Goal: Communication & Community: Participate in discussion

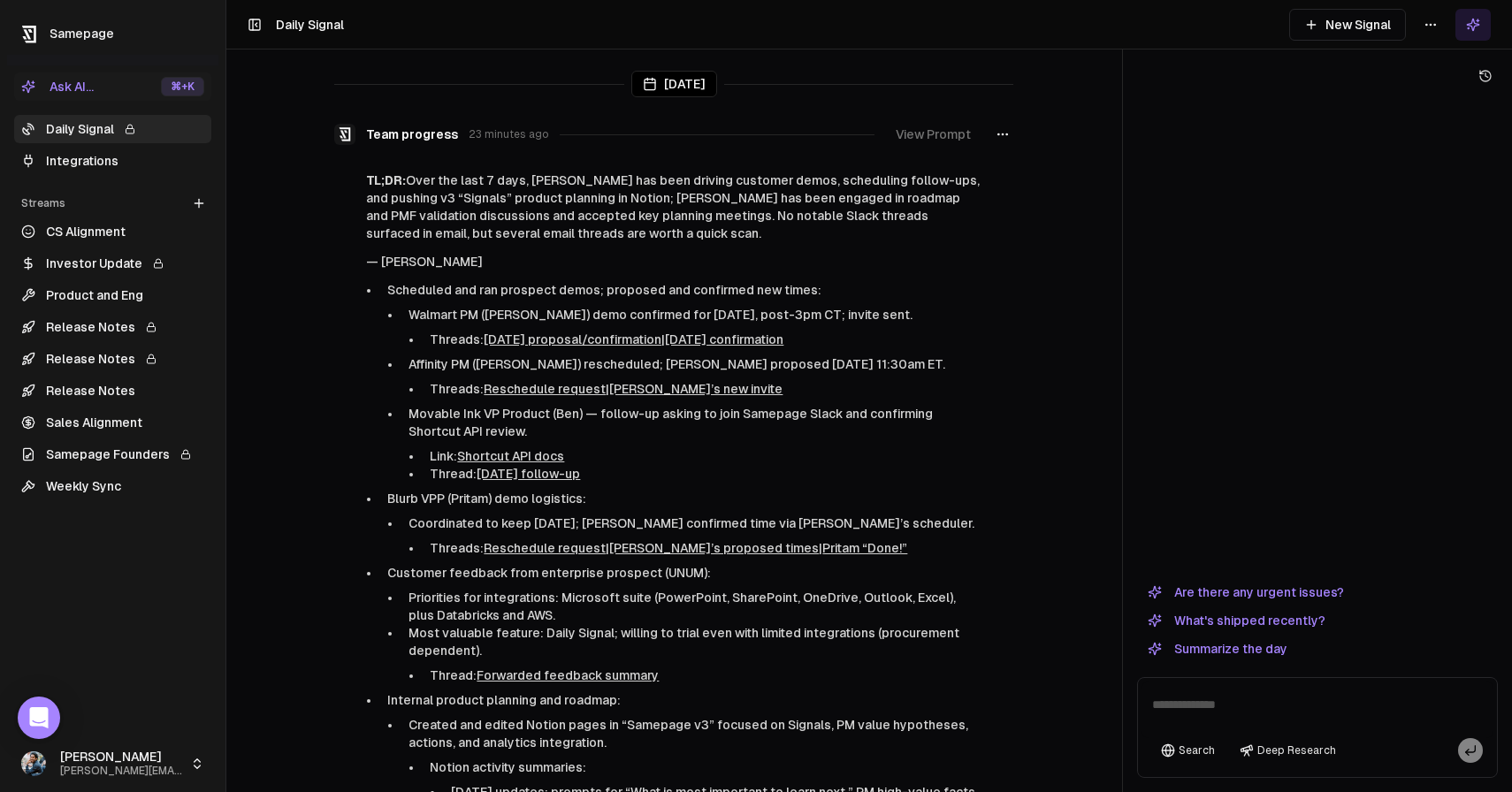
click at [943, 139] on button "View Prompt" at bounding box center [933, 134] width 96 height 32
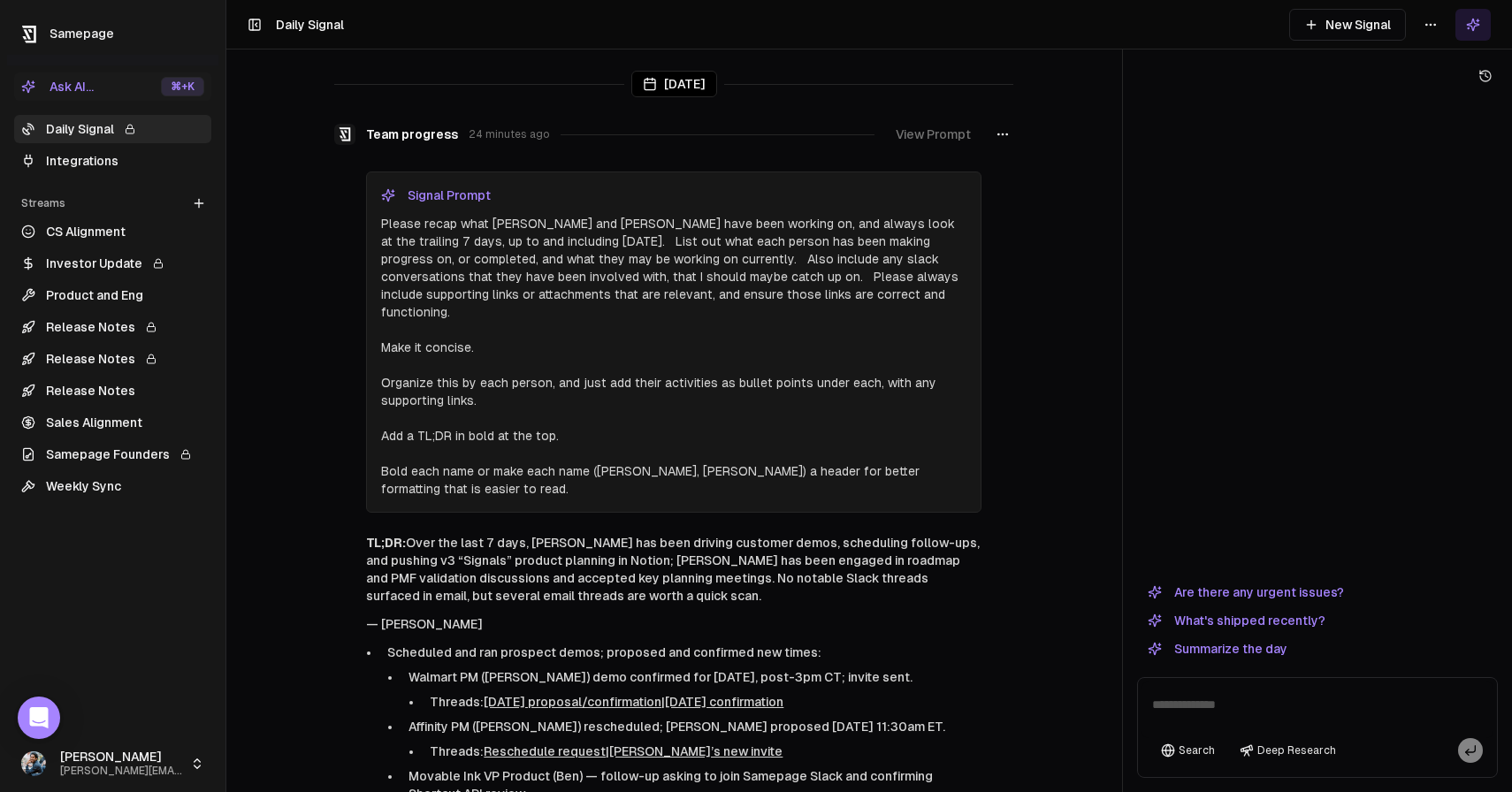
click at [943, 139] on button "View Prompt" at bounding box center [933, 134] width 96 height 32
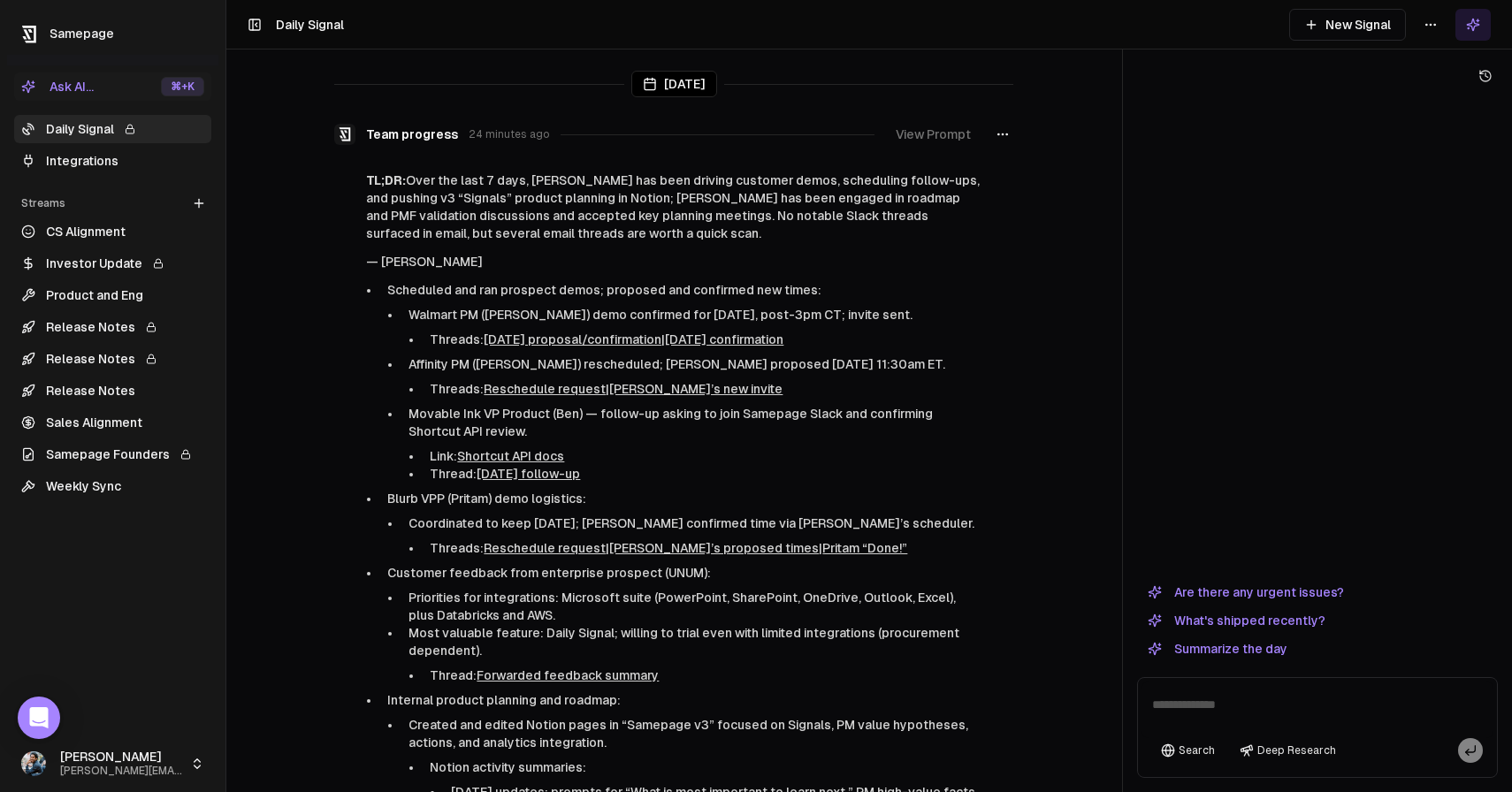
click at [1355, 23] on button "New Signal" at bounding box center [1347, 24] width 117 height 32
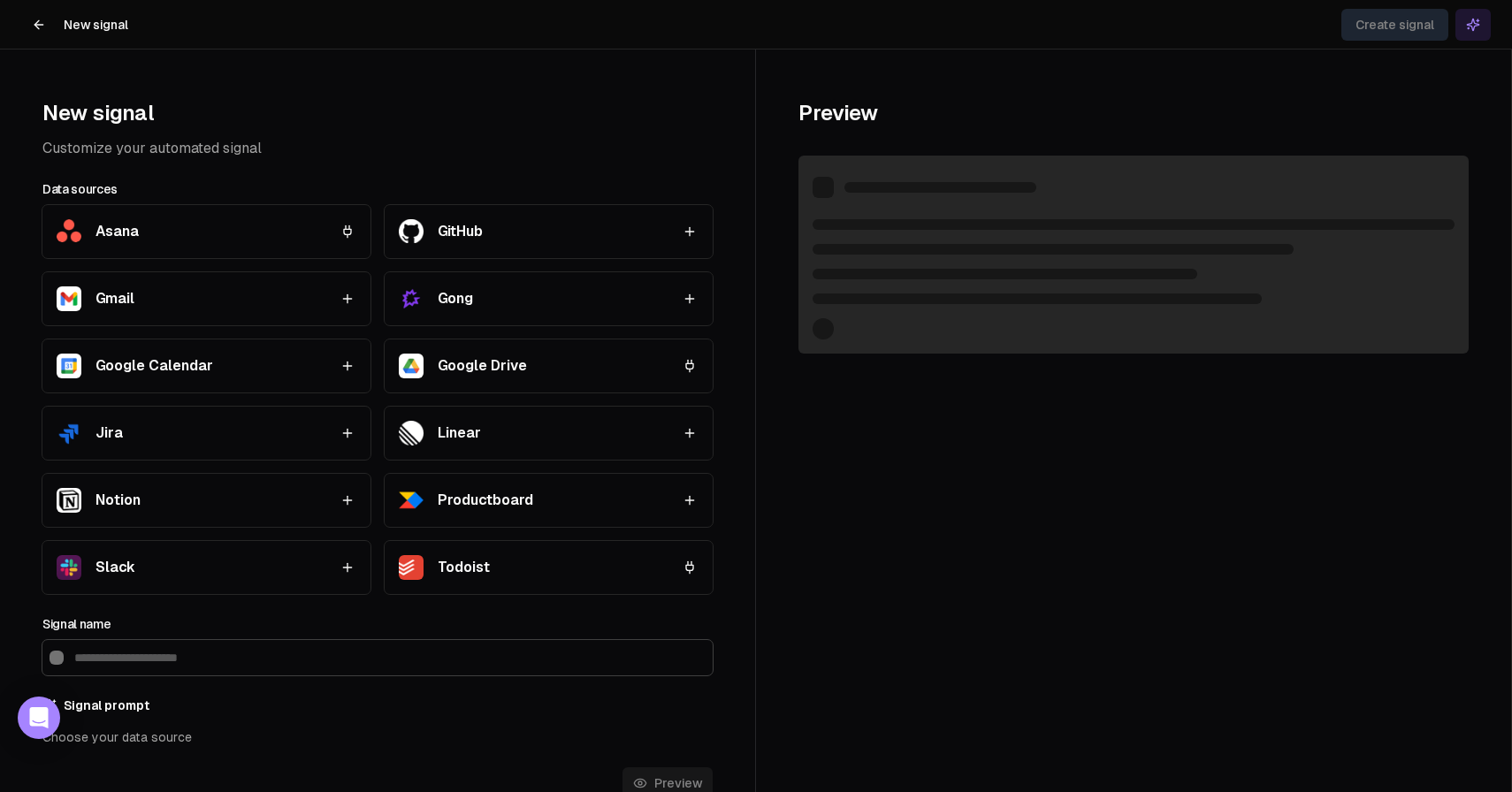
click at [38, 18] on icon at bounding box center [39, 25] width 14 height 14
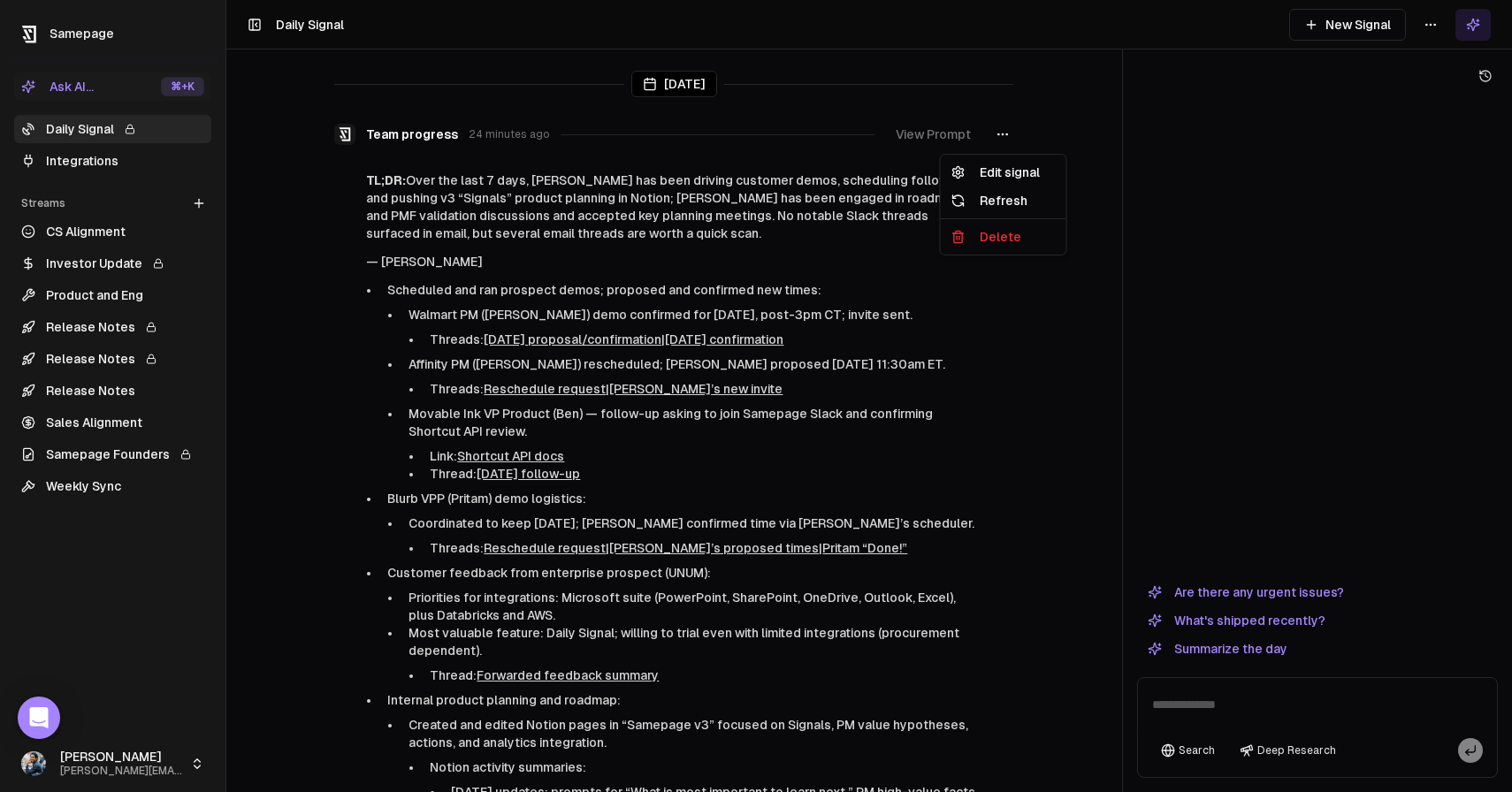
click at [1005, 138] on icon "button" at bounding box center [1003, 135] width 14 height 14
